Goal: Information Seeking & Learning: Check status

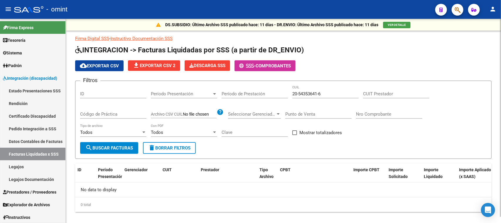
click at [378, 92] on input "CUIT Prestador" at bounding box center [396, 93] width 66 height 5
paste input "27-14138140-2"
type input "27-14138140-2"
drag, startPoint x: 337, startPoint y: 95, endPoint x: 180, endPoint y: 98, distance: 156.9
click at [180, 98] on div "Filtros ID Período Presentación Período Presentación Período de Prestación 20-5…" at bounding box center [283, 113] width 407 height 56
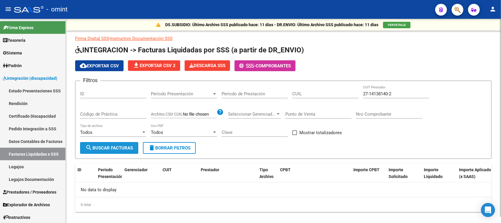
click at [118, 146] on span "search Buscar Facturas" at bounding box center [109, 147] width 48 height 5
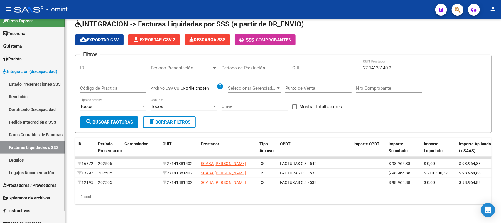
scroll to position [13, 0]
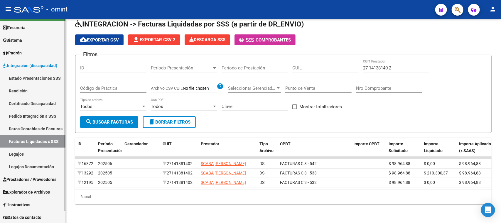
click at [41, 115] on link "Pedido Integración a SSS" at bounding box center [32, 116] width 65 height 13
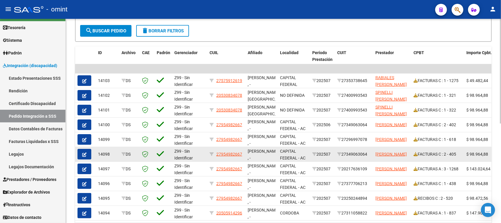
scroll to position [194, 0]
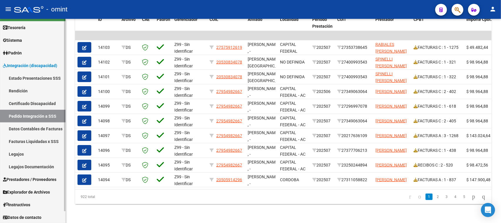
click at [43, 178] on span "Prestadores / Proveedores" at bounding box center [29, 179] width 53 height 6
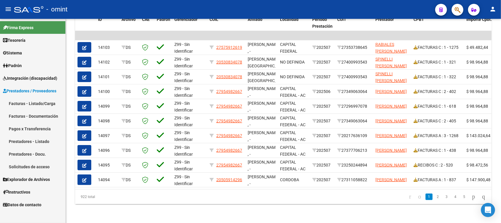
scroll to position [0, 0]
click at [43, 97] on link "Facturas - Listado/Carga" at bounding box center [32, 103] width 65 height 13
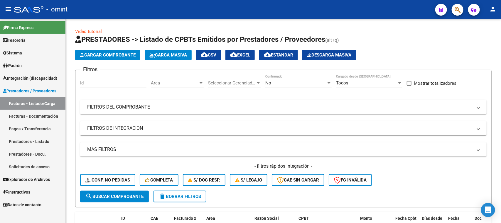
scroll to position [37, 0]
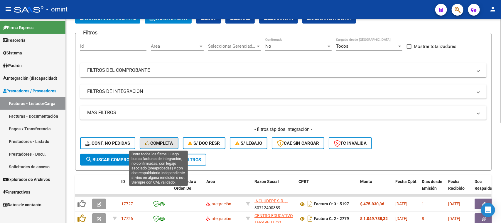
click at [152, 137] on button "Completa" at bounding box center [159, 143] width 39 height 12
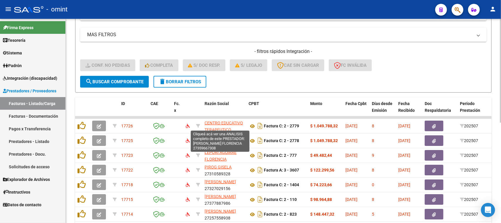
scroll to position [184, 0]
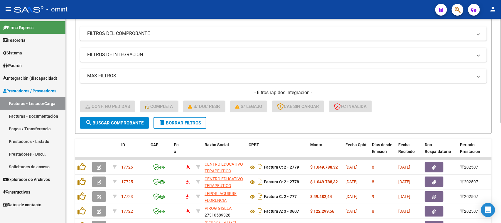
click at [198, 120] on span "delete Borrar Filtros" at bounding box center [180, 122] width 42 height 5
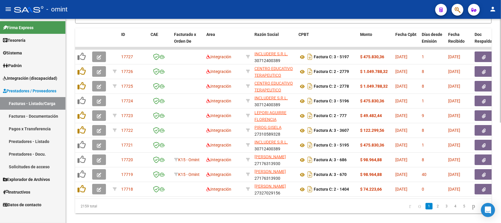
scroll to position [1, 0]
